Goal: Task Accomplishment & Management: Manage account settings

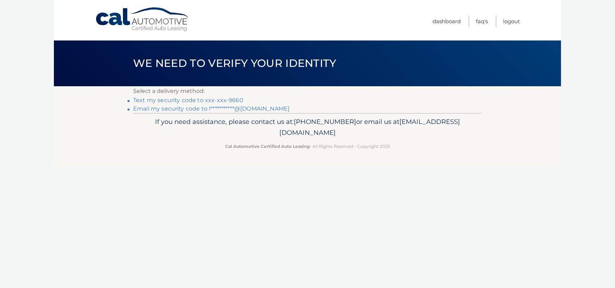
click at [215, 102] on link "Text my security code to xxx-xxx-9660" at bounding box center [188, 100] width 110 height 7
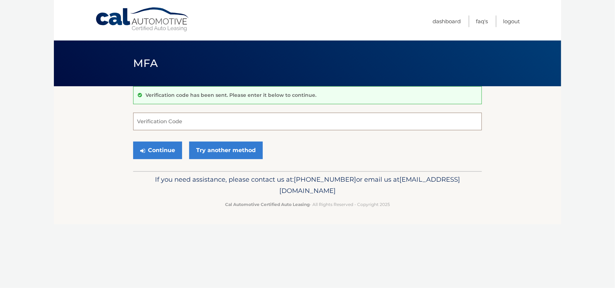
drag, startPoint x: 151, startPoint y: 125, endPoint x: 307, endPoint y: 128, distance: 156.0
click at [155, 127] on input "Verification Code" at bounding box center [307, 122] width 349 height 18
type input "481138"
click at [133, 142] on button "Continue" at bounding box center [157, 151] width 49 height 18
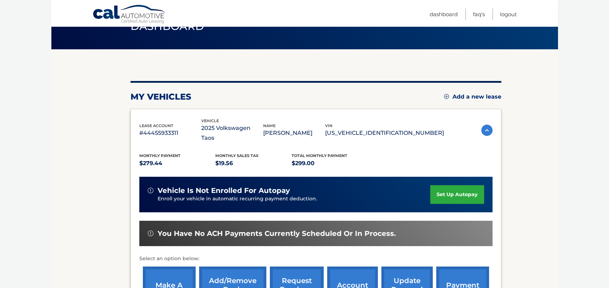
scroll to position [137, 0]
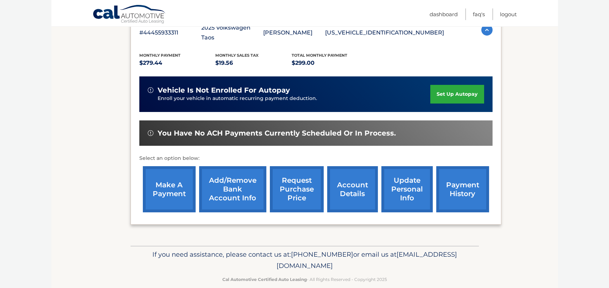
click at [162, 184] on link "make a payment" at bounding box center [169, 189] width 53 height 46
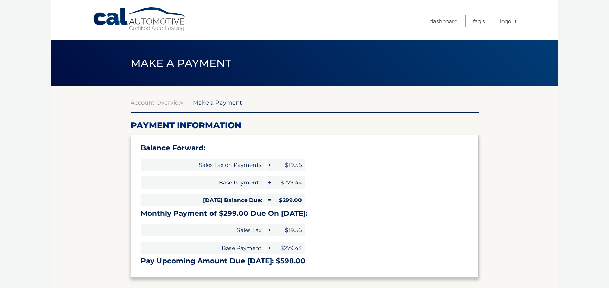
select select "YWQ4Nzg3NTItYjM5NC00ZDI1LThiOTQtNGFlZjcyYzE5YzNh"
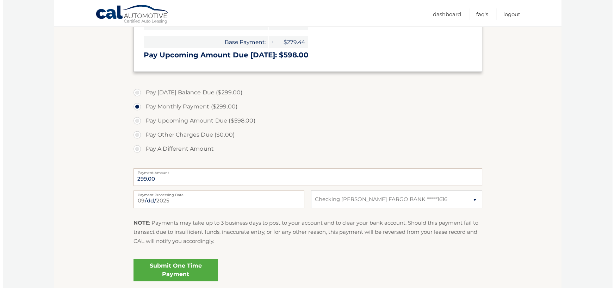
scroll to position [262, 0]
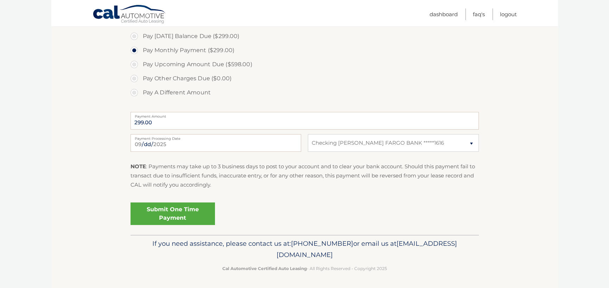
click at [170, 213] on link "Submit One Time Payment" at bounding box center [173, 213] width 85 height 23
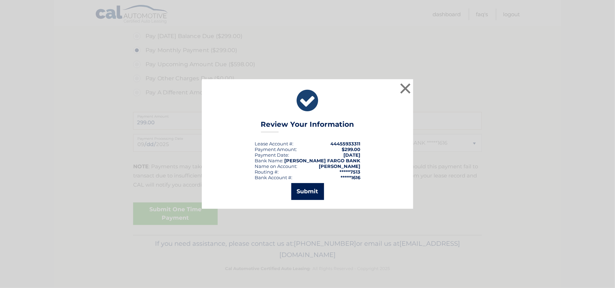
click at [308, 192] on button "Submit" at bounding box center [307, 191] width 33 height 17
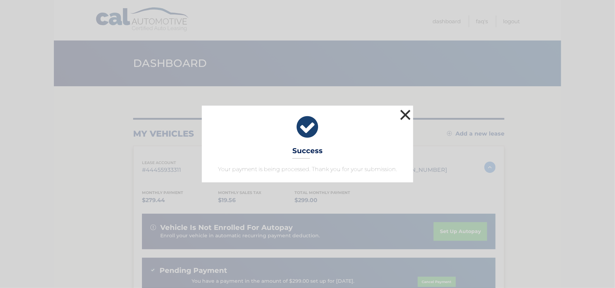
click at [404, 114] on button "×" at bounding box center [405, 115] width 14 height 14
